Goal: Find specific page/section: Find specific page/section

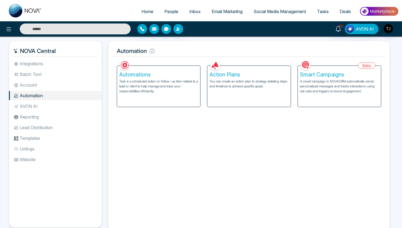
click at [222, 8] on link "Email Marketing" at bounding box center [227, 11] width 42 height 10
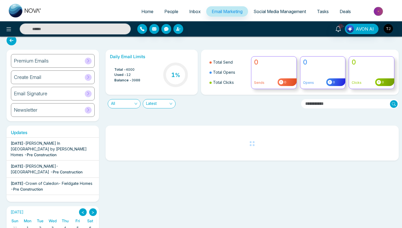
scroll to position [12, 0]
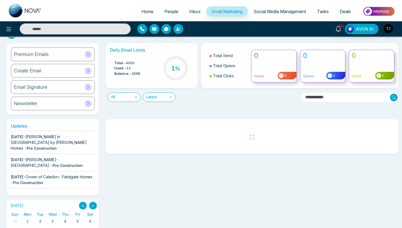
click at [64, 87] on div "Email Signature" at bounding box center [53, 87] width 84 height 14
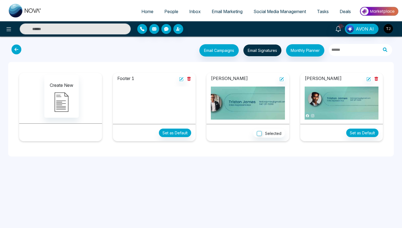
click at [19, 53] on icon at bounding box center [16, 50] width 10 height 10
